Goal: Information Seeking & Learning: Learn about a topic

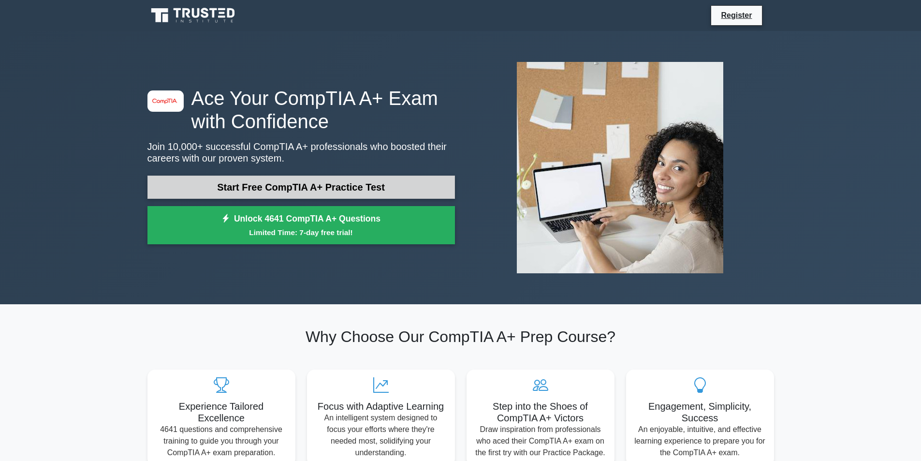
click at [296, 194] on link "Start Free CompTIA A+ Practice Test" at bounding box center [300, 186] width 307 height 23
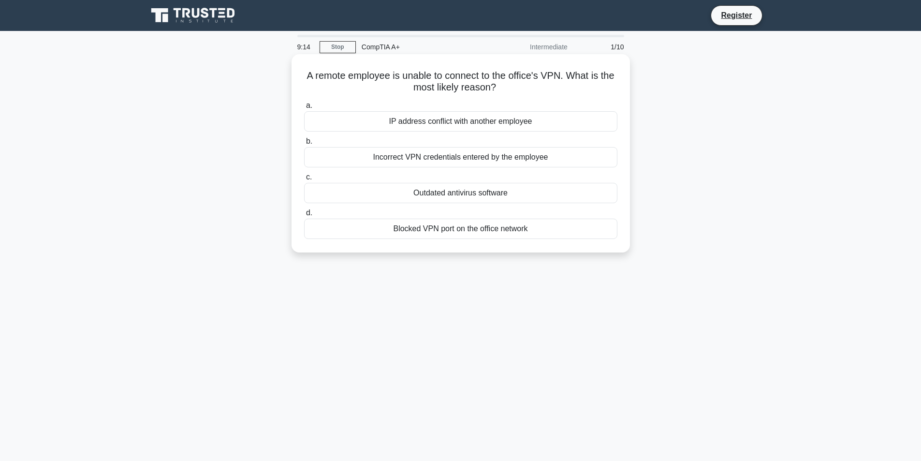
click at [477, 163] on div "Incorrect VPN credentials entered by the employee" at bounding box center [460, 157] width 313 height 20
click at [304, 145] on input "b. Incorrect VPN credentials entered by the employee" at bounding box center [304, 141] width 0 height 6
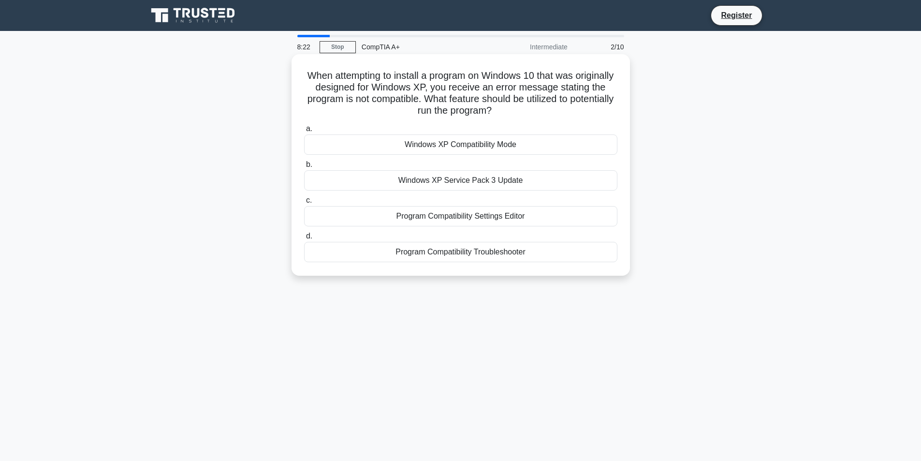
click at [515, 149] on div "Windows XP Compatibility Mode" at bounding box center [460, 144] width 313 height 20
click at [304, 132] on input "a. Windows XP Compatibility Mode" at bounding box center [304, 129] width 0 height 6
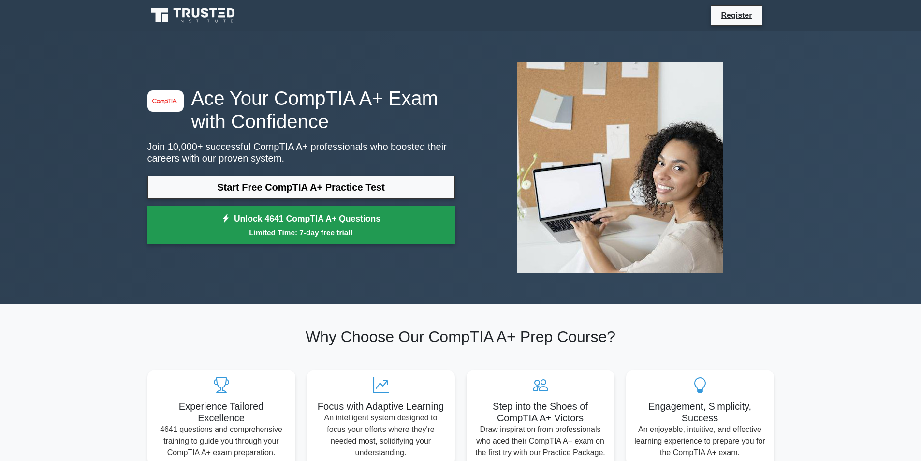
click at [261, 221] on link "Unlock 4641 CompTIA A+ Questions Limited Time: 7-day free trial!" at bounding box center [300, 225] width 307 height 39
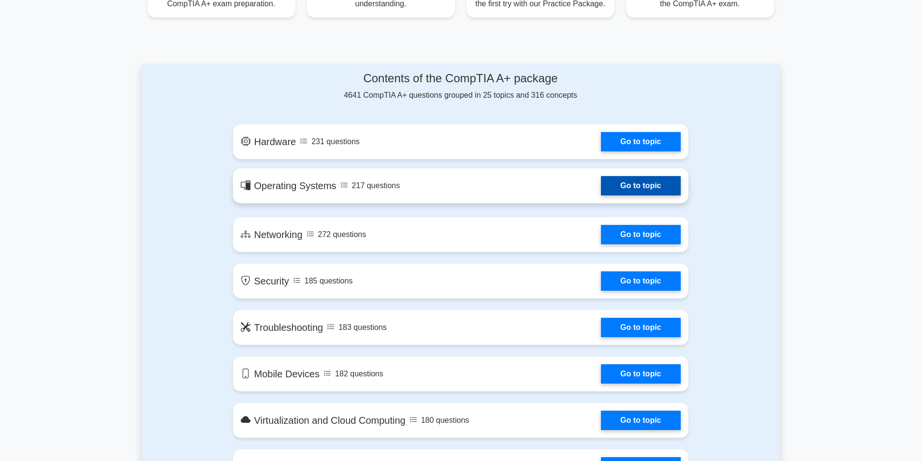
scroll to position [435, 0]
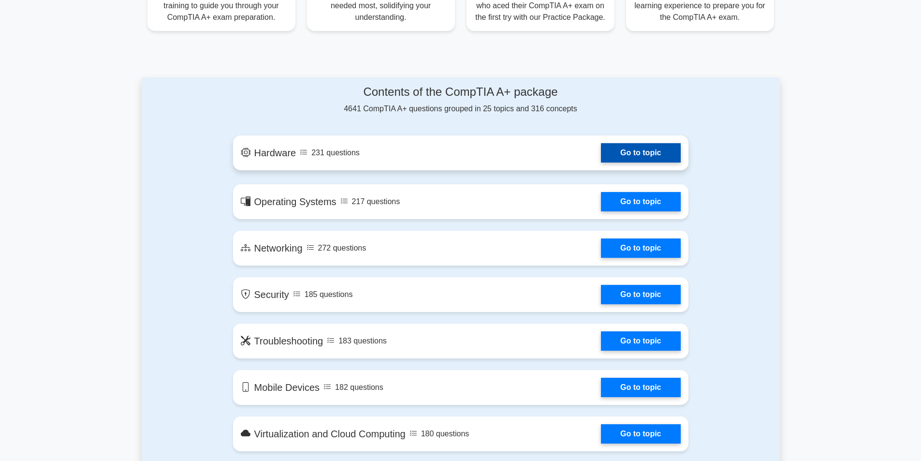
click at [639, 158] on link "Go to topic" at bounding box center [640, 152] width 79 height 19
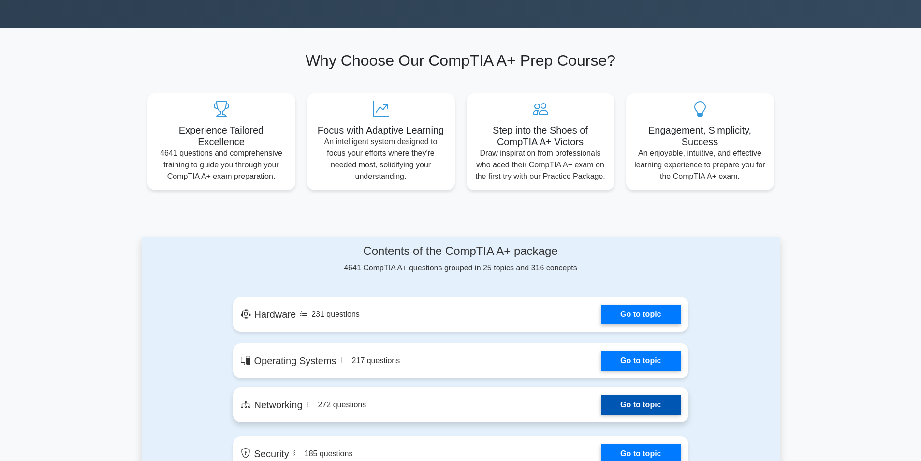
scroll to position [387, 0]
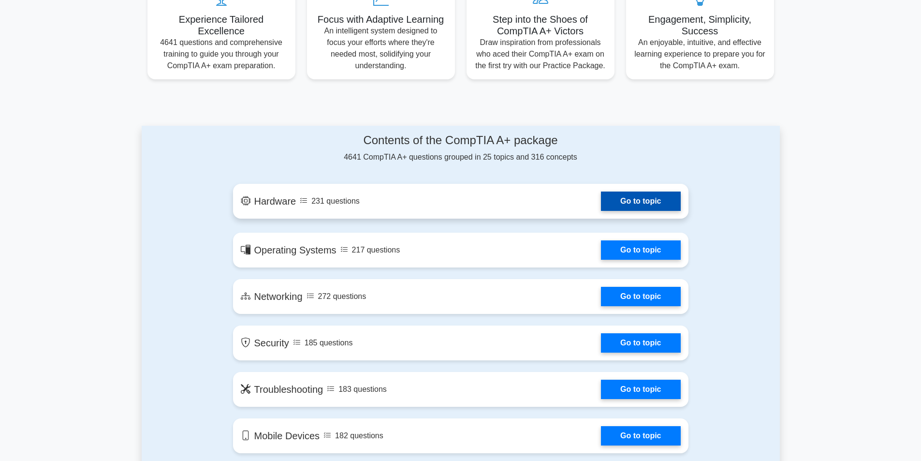
click at [601, 206] on link "Go to topic" at bounding box center [640, 200] width 79 height 19
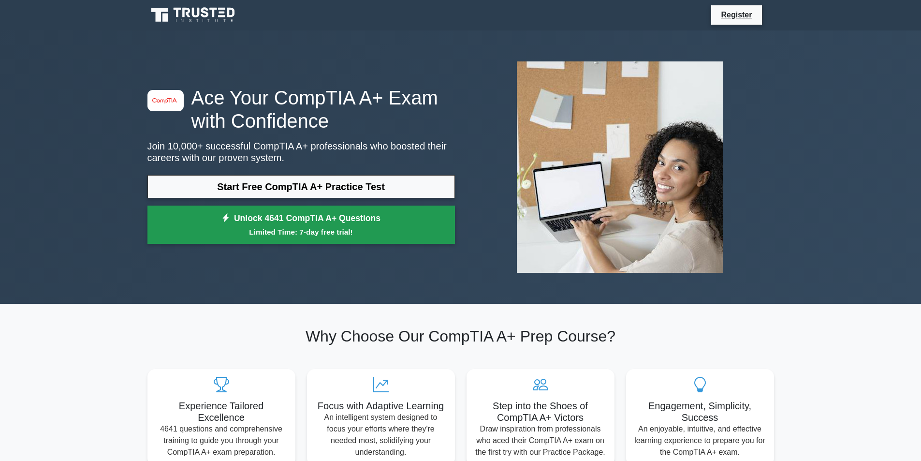
scroll to position [0, 0]
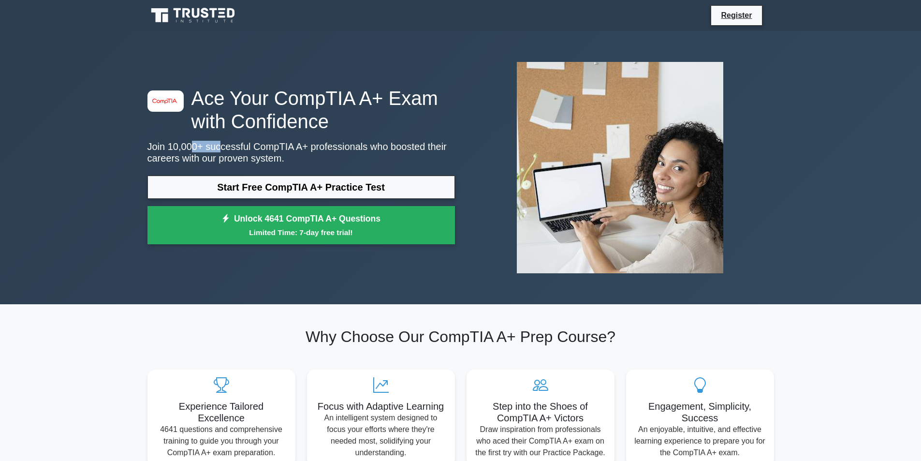
drag, startPoint x: 188, startPoint y: 145, endPoint x: 215, endPoint y: 152, distance: 28.2
click at [215, 152] on p "Join 10,000+ successful CompTIA A+ professionals who boosted their careers with…" at bounding box center [300, 152] width 307 height 23
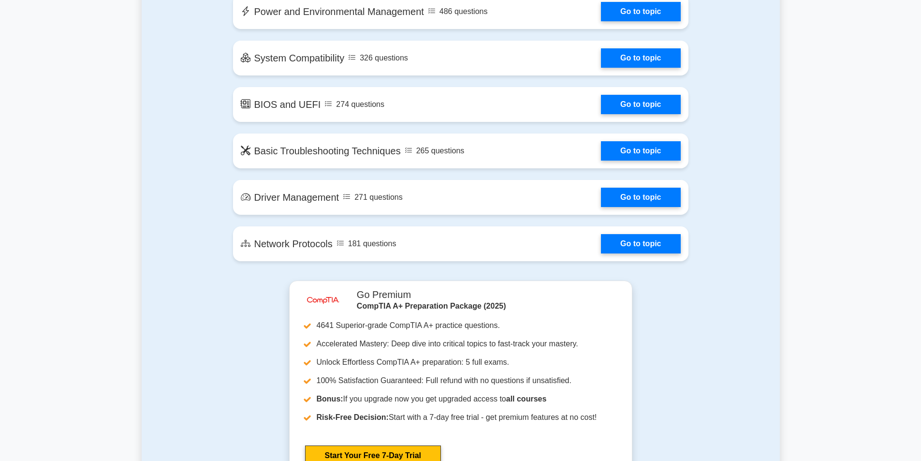
scroll to position [1595, 0]
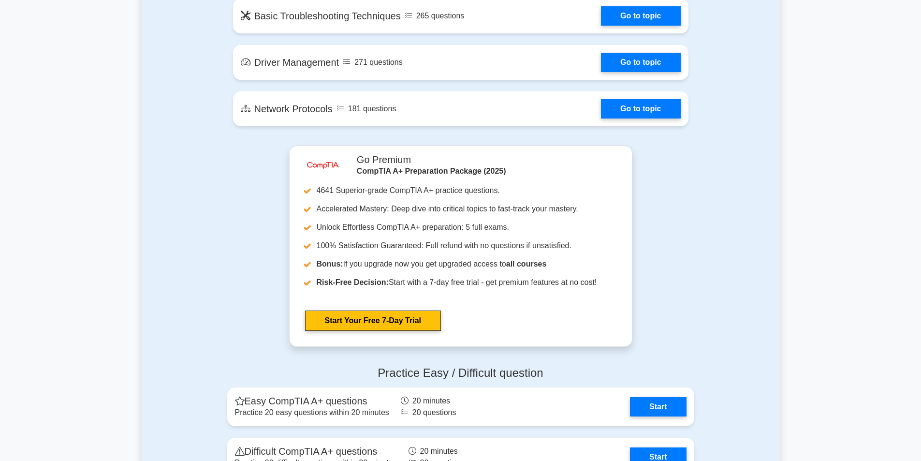
drag, startPoint x: 920, startPoint y: 261, endPoint x: 921, endPoint y: 276, distance: 14.5
click at [920, 276] on html "Register" at bounding box center [460, 22] width 921 height 3234
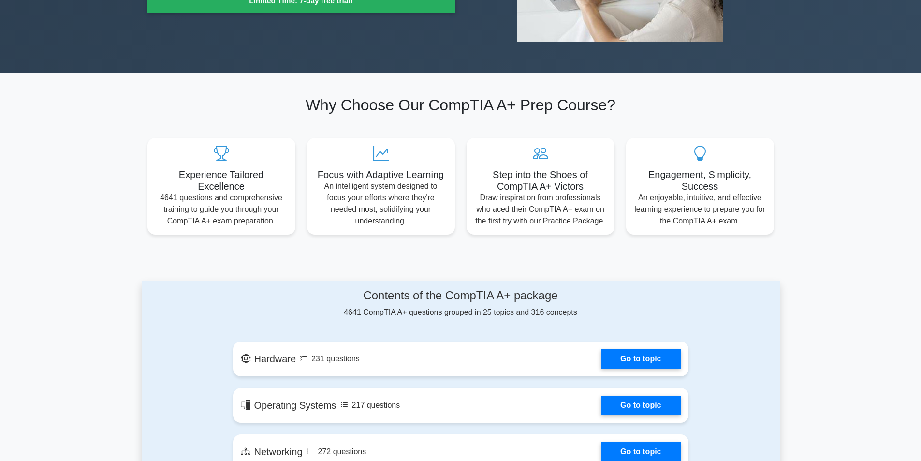
scroll to position [0, 0]
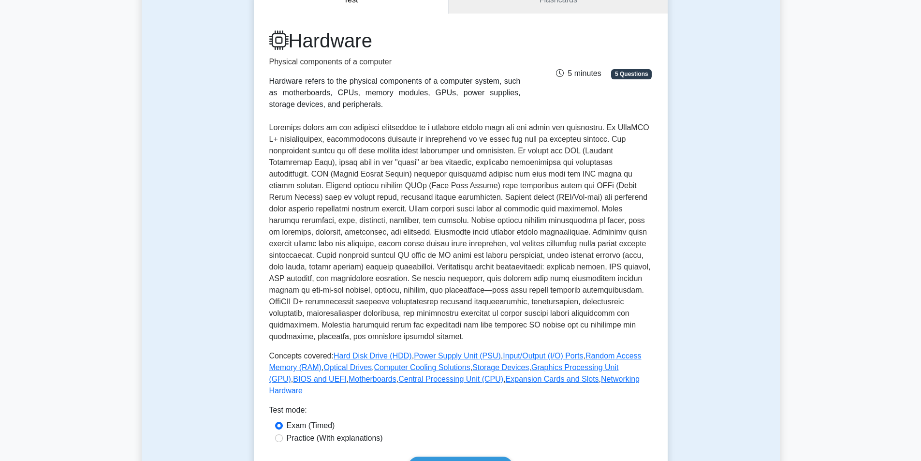
scroll to position [97, 0]
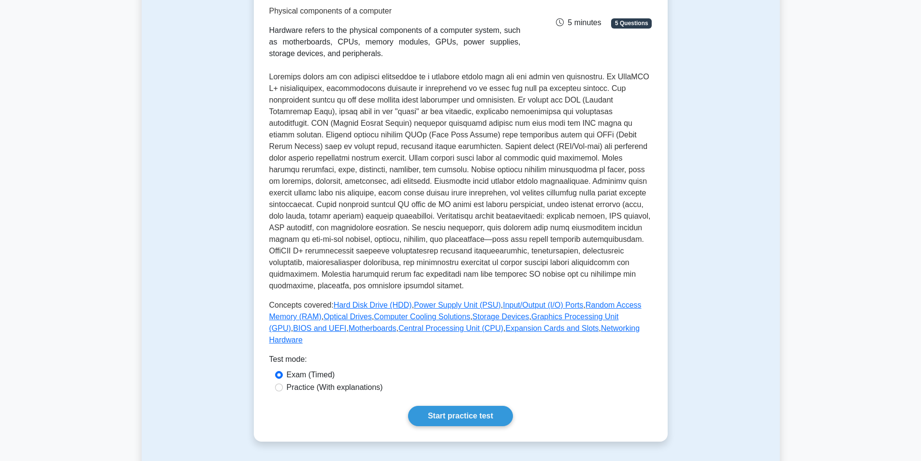
scroll to position [338, 0]
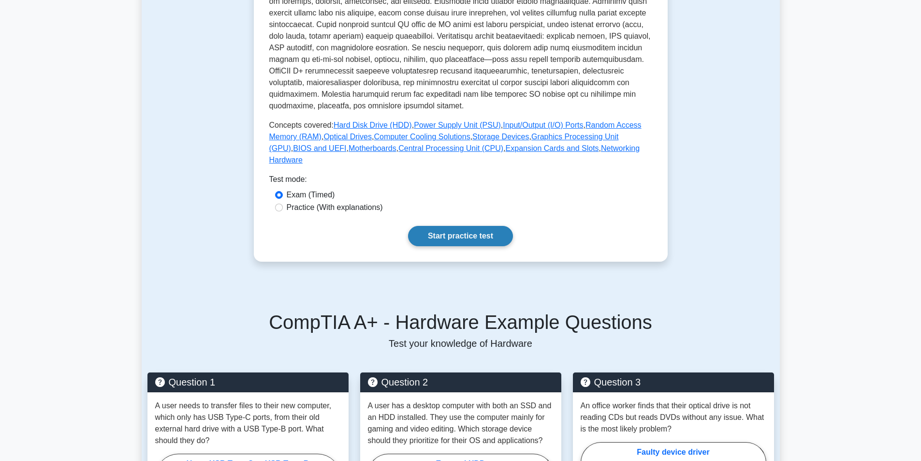
click at [463, 226] on link "Start practice test" at bounding box center [460, 236] width 105 height 20
click at [331, 202] on label "Practice (With explanations)" at bounding box center [335, 208] width 96 height 12
click at [283, 203] on input "Practice (With explanations)" at bounding box center [279, 207] width 8 height 8
radio input "true"
click at [436, 226] on link "Start practice test" at bounding box center [460, 236] width 105 height 20
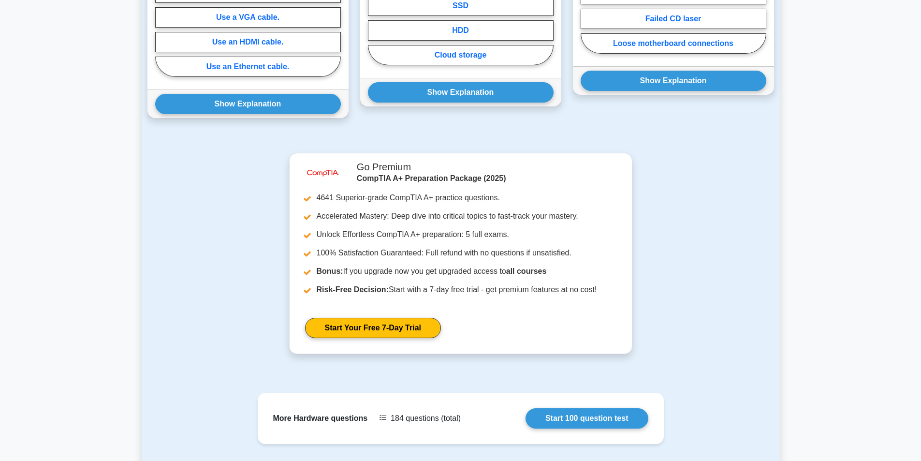
scroll to position [822, 0]
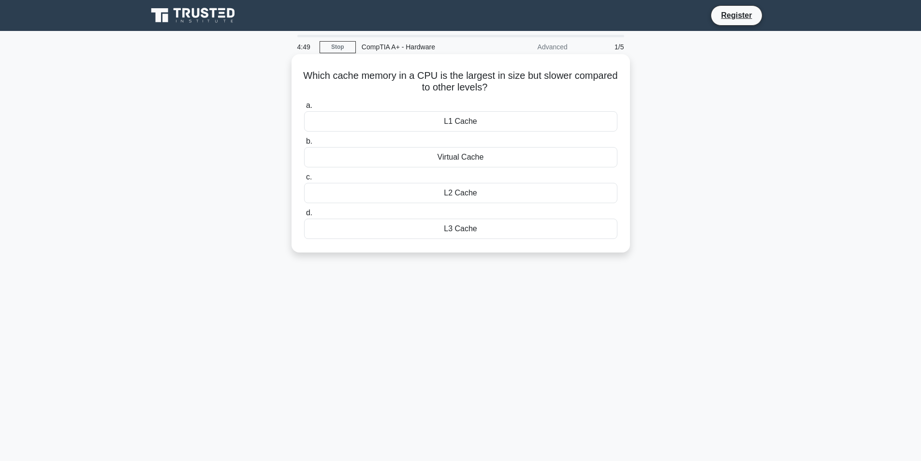
click at [445, 230] on div "L3 Cache" at bounding box center [460, 228] width 313 height 20
click at [304, 216] on input "d. L3 Cache" at bounding box center [304, 213] width 0 height 6
